Goal: Transaction & Acquisition: Purchase product/service

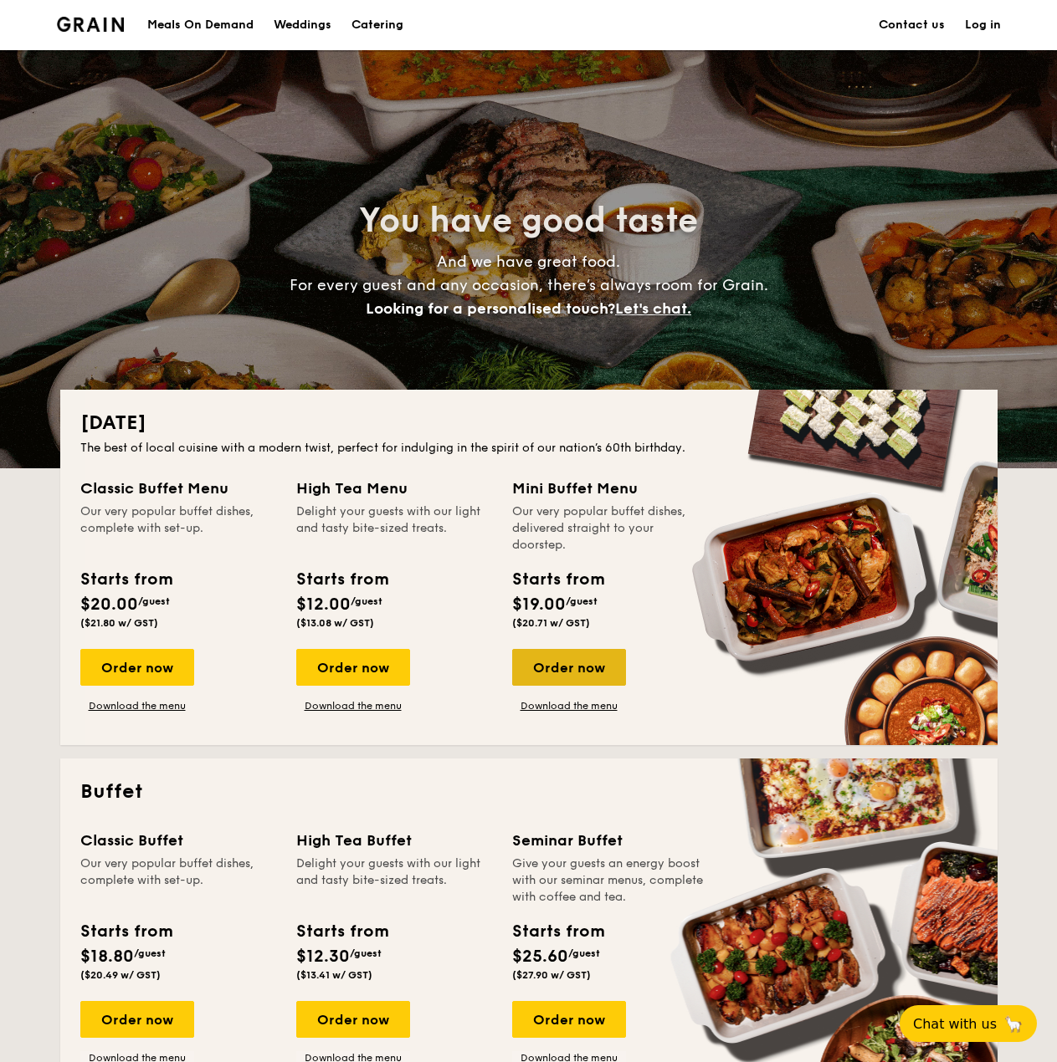
click at [565, 675] on div "Order now" at bounding box center [569, 667] width 114 height 37
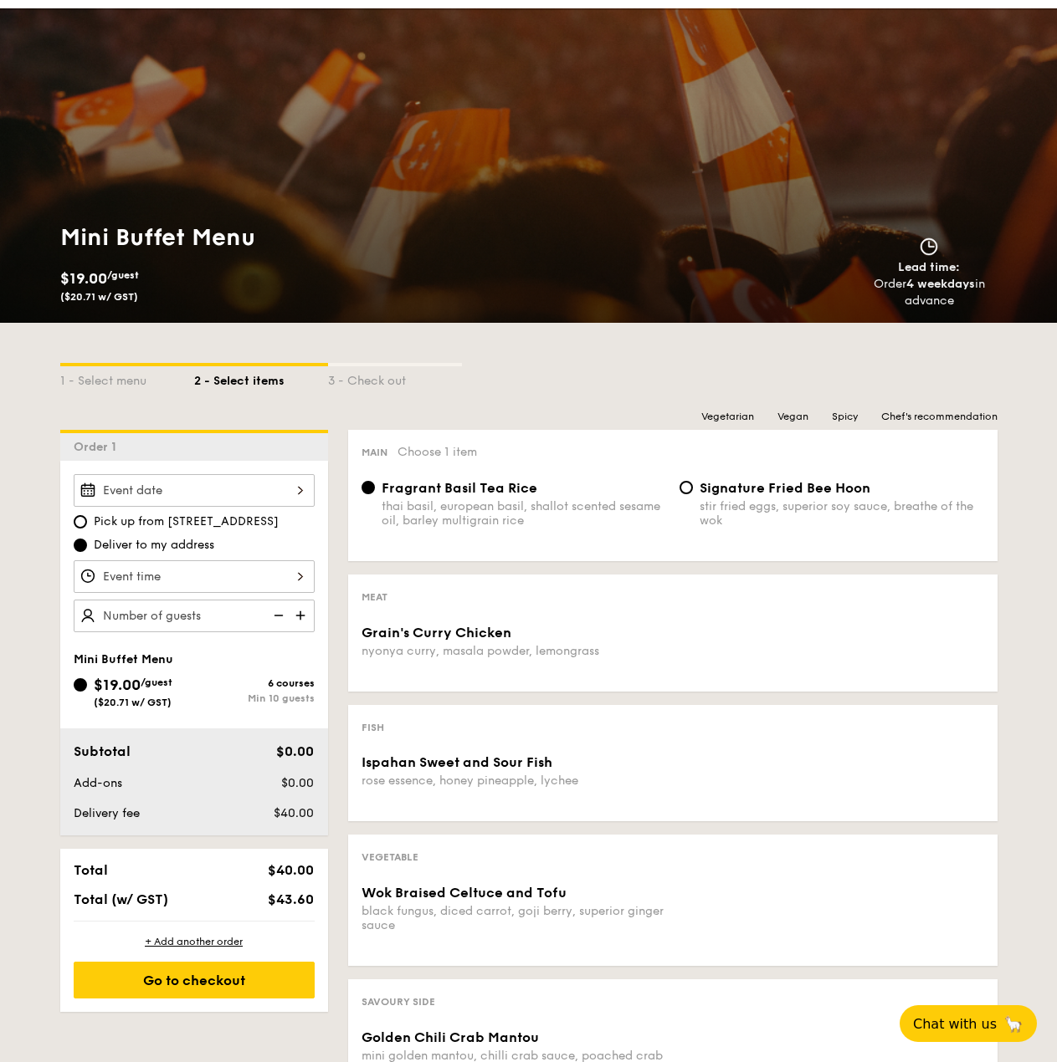
scroll to position [84, 0]
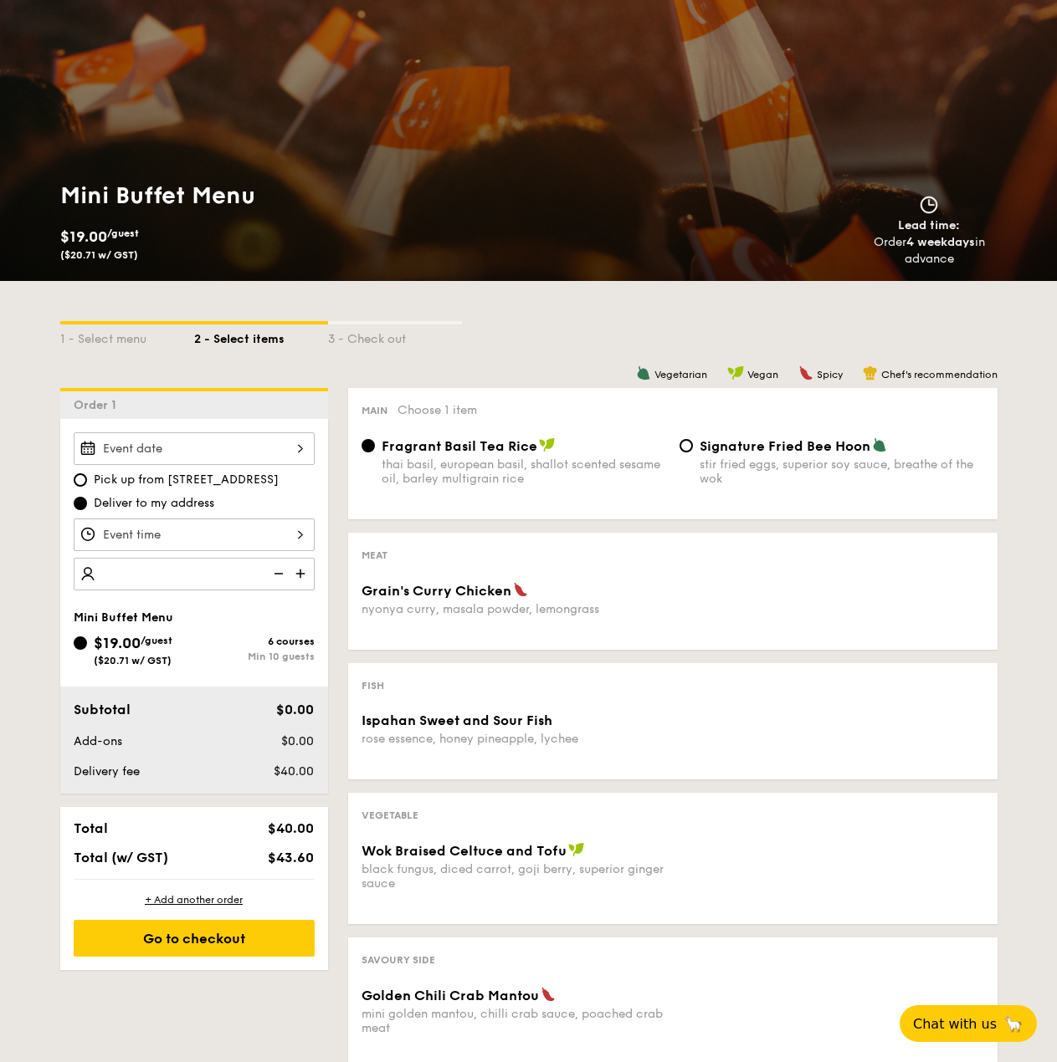
drag, startPoint x: 124, startPoint y: 570, endPoint x: 291, endPoint y: 564, distance: 167.4
click at [129, 570] on input "number" at bounding box center [194, 574] width 241 height 33
click at [313, 577] on img at bounding box center [301, 574] width 25 height 32
type input "10 guests"
